Goal: Information Seeking & Learning: Learn about a topic

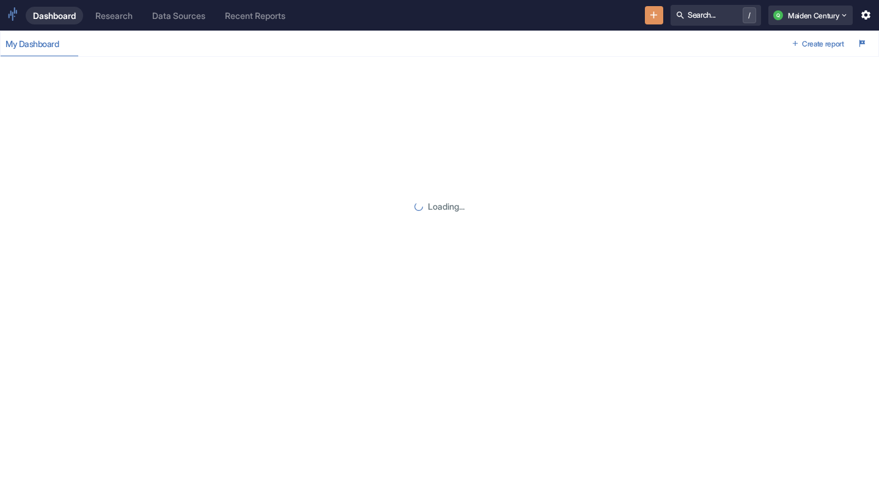
click at [123, 15] on div "Research" at bounding box center [113, 15] width 37 height 10
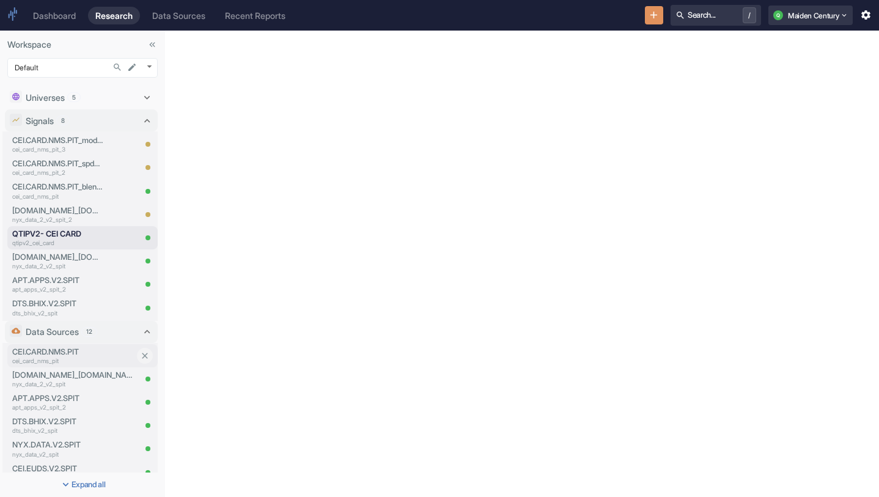
scroll to position [153, 0]
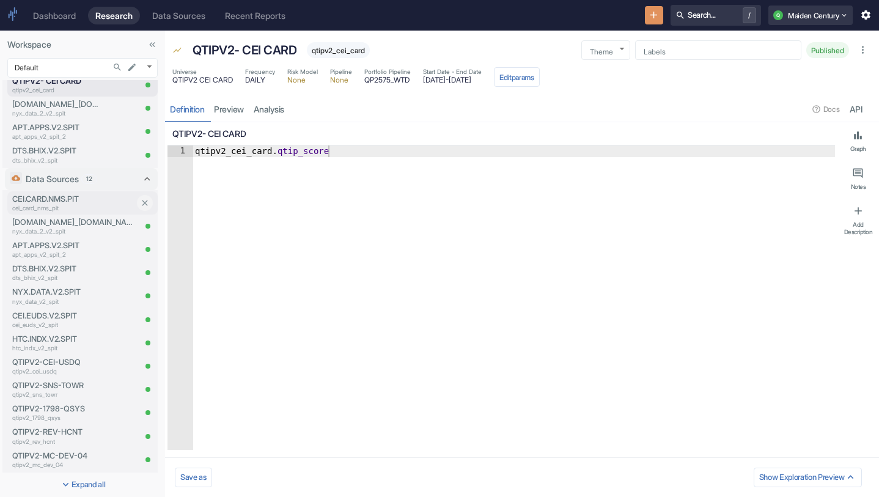
type textarea "x"
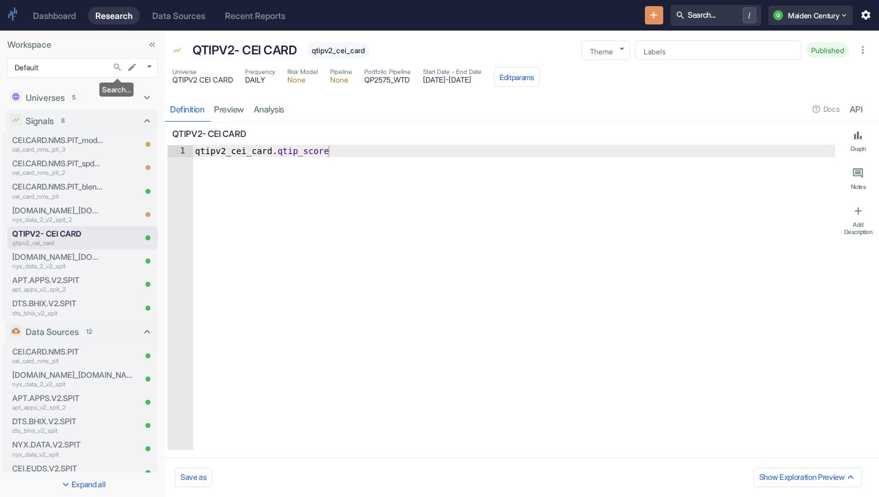
click at [119, 64] on icon "Search..." at bounding box center [117, 67] width 10 height 10
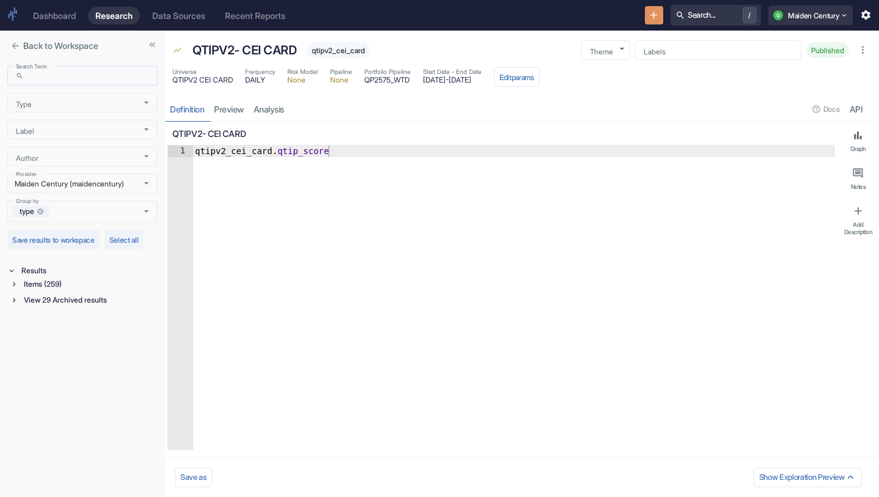
click at [76, 70] on input "Search Term" at bounding box center [93, 76] width 129 height 14
type input "web"
click at [64, 283] on div "Items (19)" at bounding box center [89, 284] width 136 height 13
click at [81, 312] on div "Universe (6)" at bounding box center [91, 313] width 134 height 13
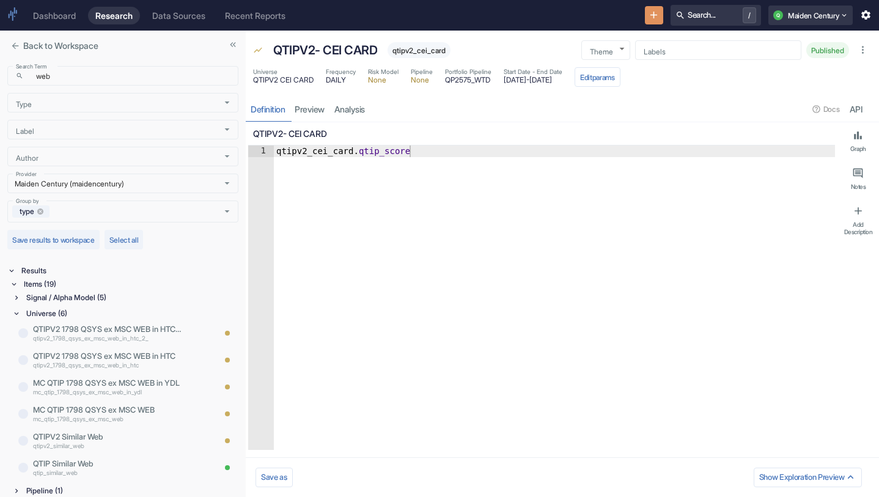
drag, startPoint x: 164, startPoint y: 300, endPoint x: 242, endPoint y: 314, distance: 78.9
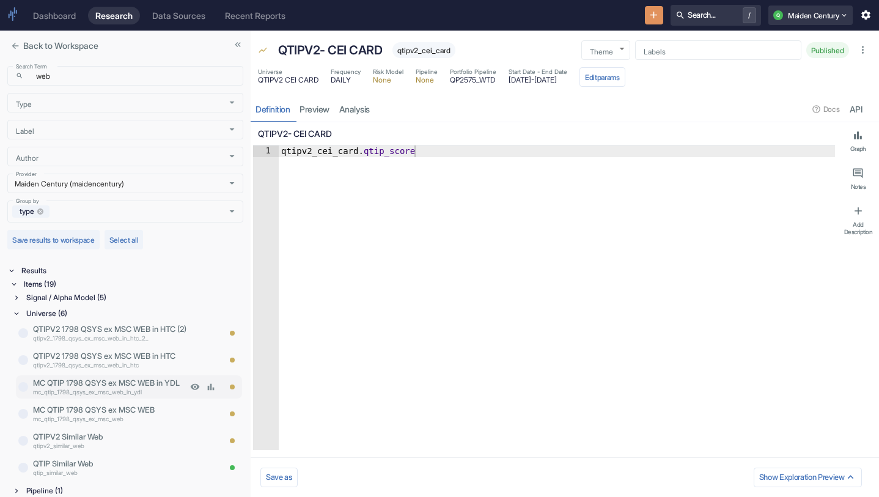
scroll to position [24, 0]
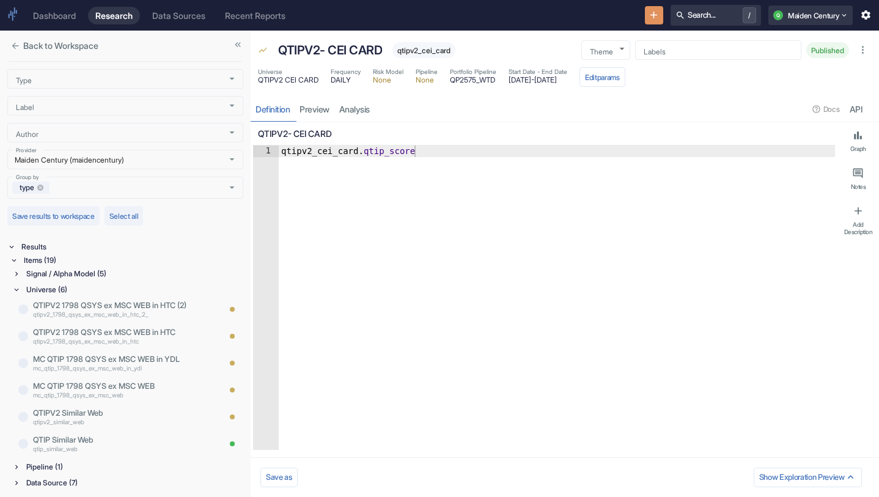
click at [61, 465] on div "Pipeline (1)" at bounding box center [133, 466] width 219 height 13
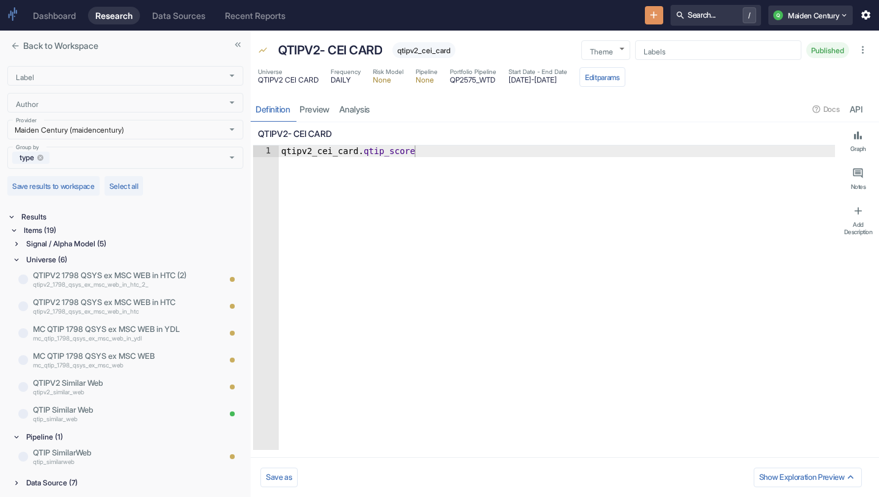
click at [84, 485] on div "Data Source (7)" at bounding box center [133, 482] width 219 height 13
click at [86, 481] on div "Data Source (7)" at bounding box center [133, 482] width 219 height 13
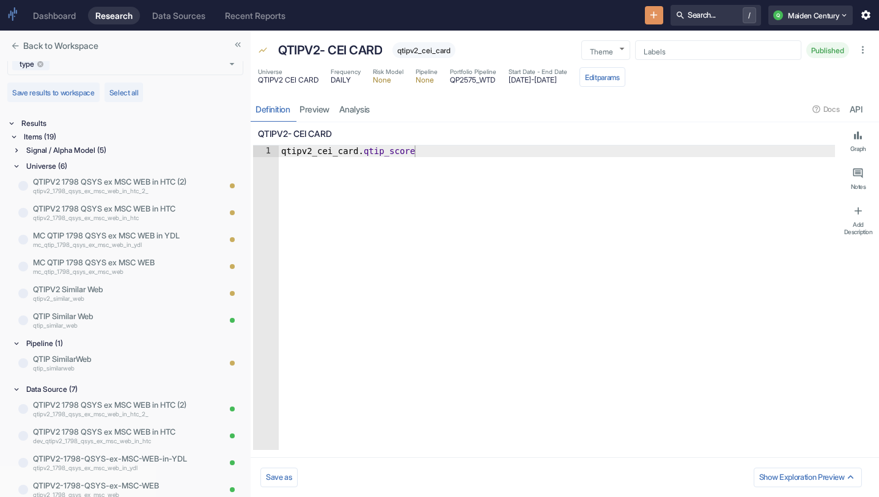
scroll to position [242, 0]
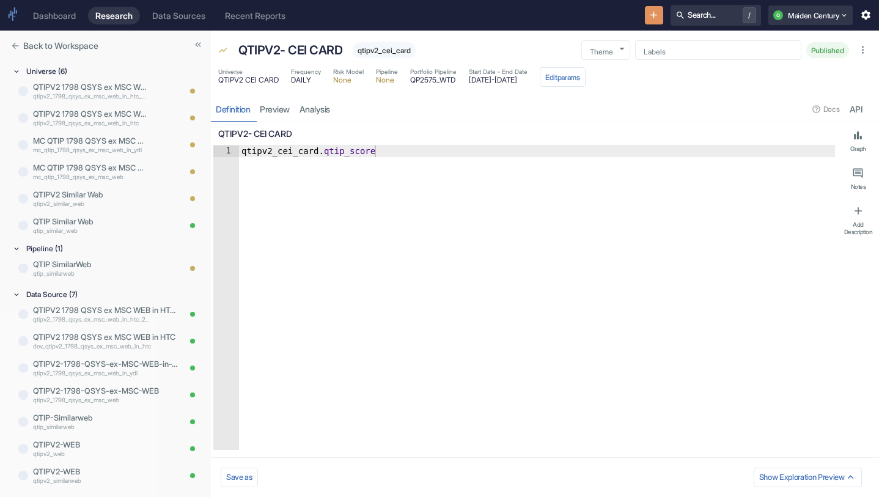
drag, startPoint x: 249, startPoint y: 171, endPoint x: 210, endPoint y: 169, distance: 39.8
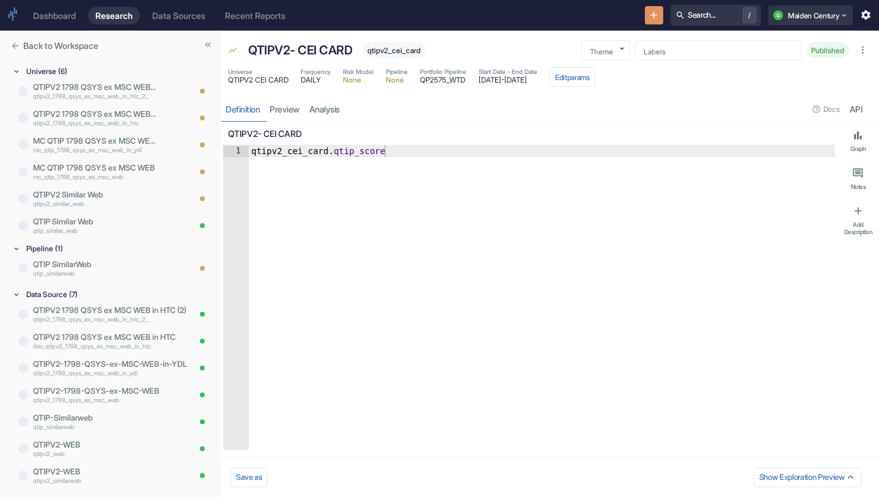
drag, startPoint x: 211, startPoint y: 219, endPoint x: 222, endPoint y: 219, distance: 11.0
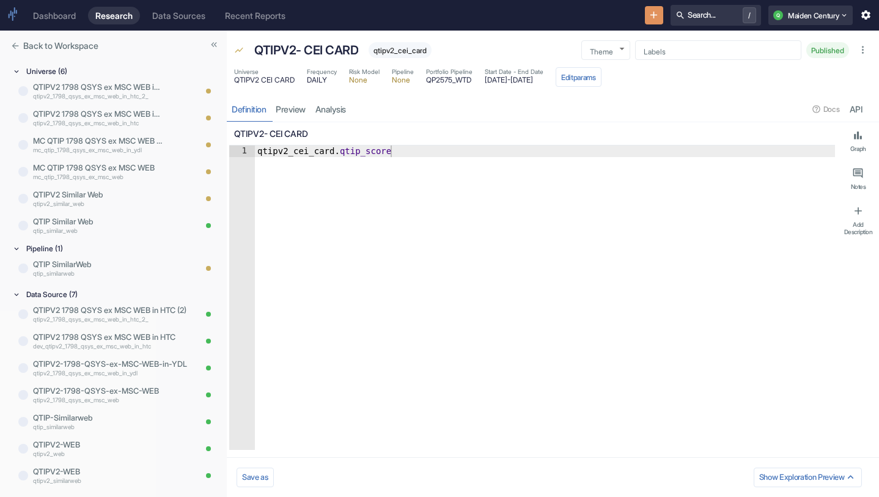
drag, startPoint x: 223, startPoint y: 219, endPoint x: 230, endPoint y: 219, distance: 7.3
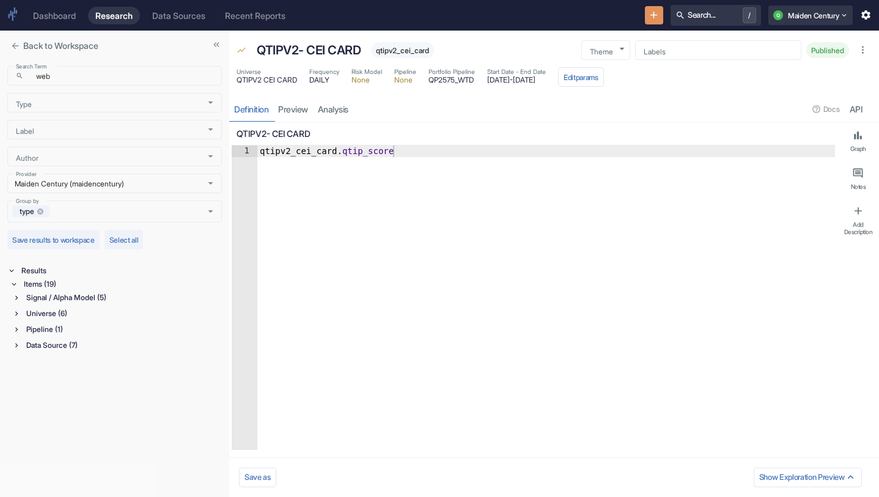
type textarea "x"
click at [13, 39] on button "close" at bounding box center [15, 46] width 16 height 16
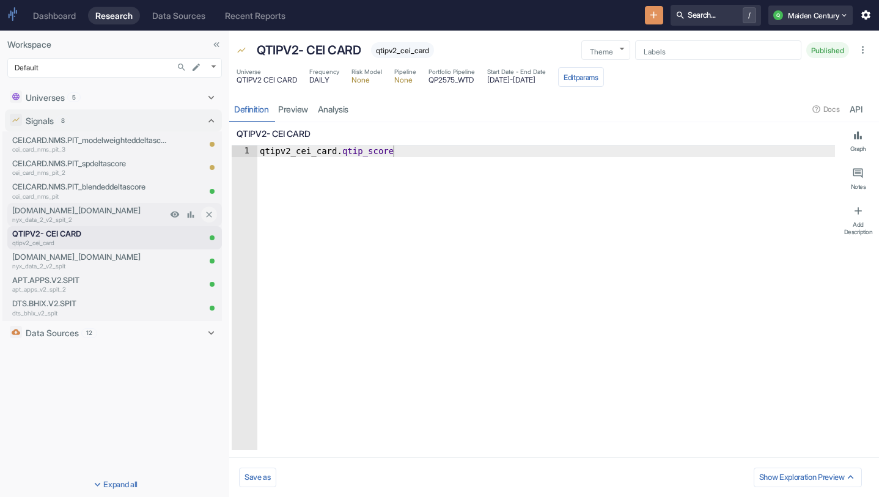
click at [114, 215] on p "nyx_data_2_v2_spit_2" at bounding box center [89, 219] width 155 height 9
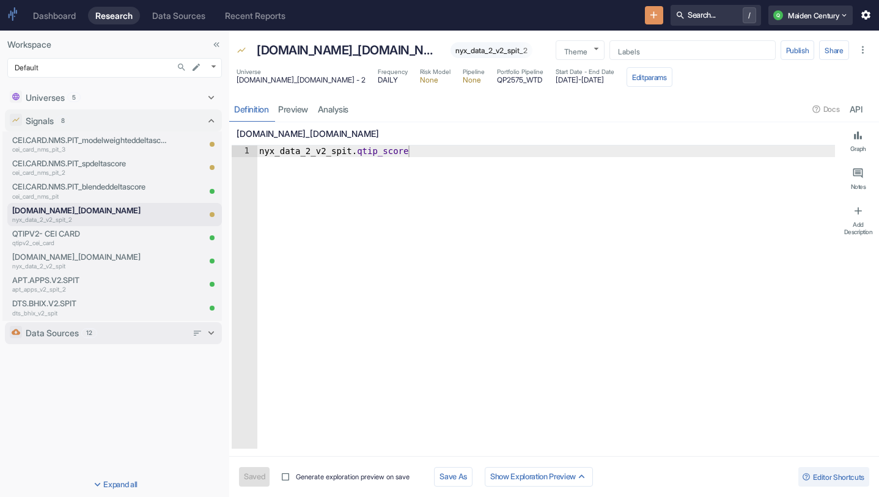
click at [94, 326] on div "Data Sources 12" at bounding box center [106, 332] width 161 height 13
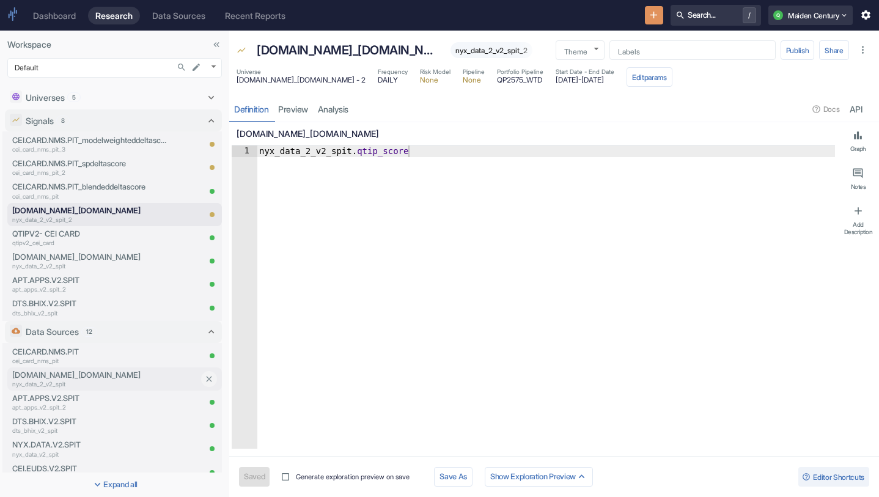
type textarea "x"
click at [93, 370] on p "[DOMAIN_NAME]_[DOMAIN_NAME]" at bounding box center [105, 375] width 186 height 12
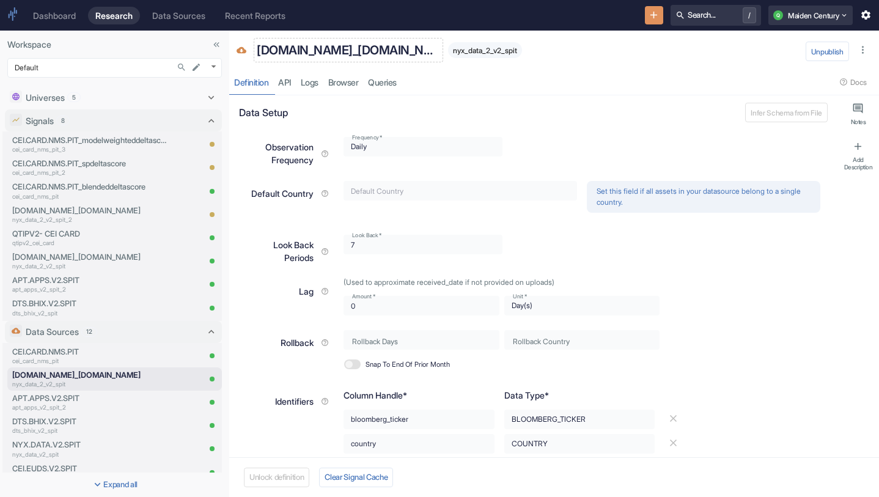
click at [335, 50] on p "[DOMAIN_NAME]_[DOMAIN_NAME]" at bounding box center [348, 50] width 183 height 18
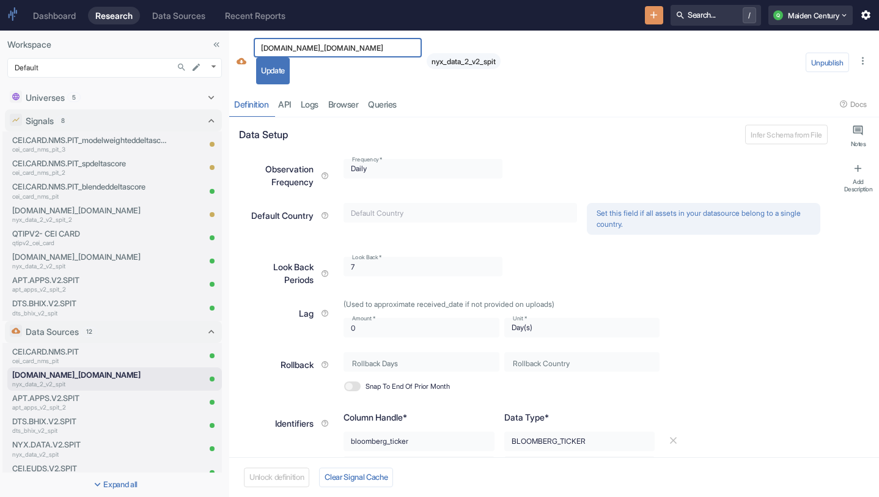
click at [367, 73] on div "[DOMAIN_NAME]_[DOMAIN_NAME] ​ Update" at bounding box center [338, 61] width 168 height 46
click at [455, 50] on div "[DOMAIN_NAME]_[DOMAIN_NAME] ​ Update nyx_data_2_v2_spit" at bounding box center [375, 61] width 249 height 46
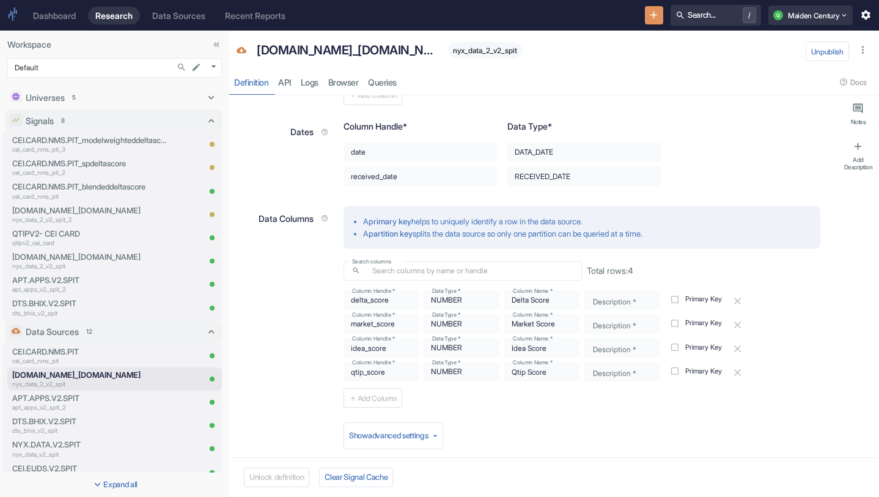
scroll to position [414, 0]
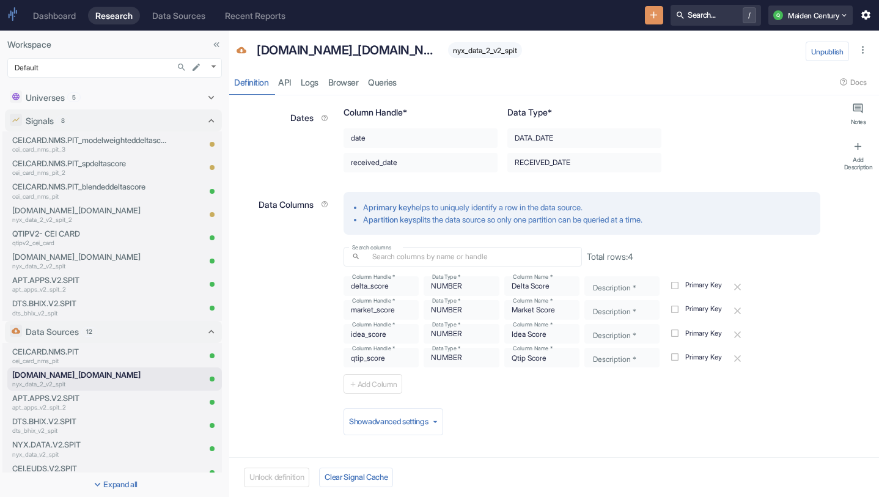
type textarea "x"
